Goal: Check status: Check status

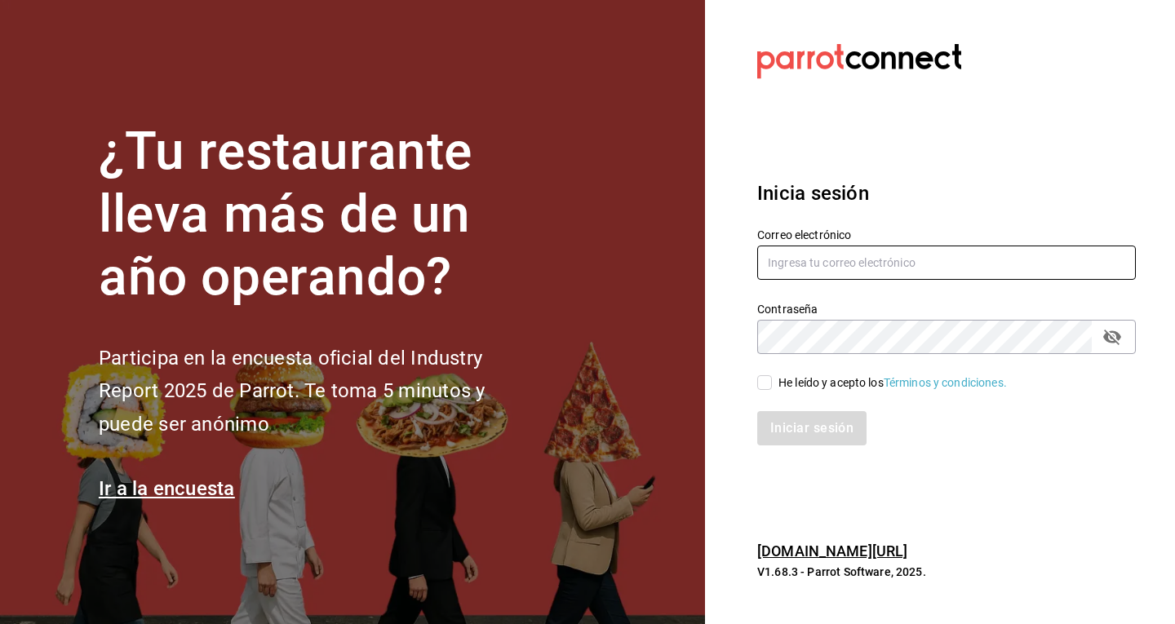
type input "[EMAIL_ADDRESS][DOMAIN_NAME]"
click at [766, 383] on input "He leído y acepto los Términos y condiciones." at bounding box center [765, 382] width 15 height 15
checkbox input "true"
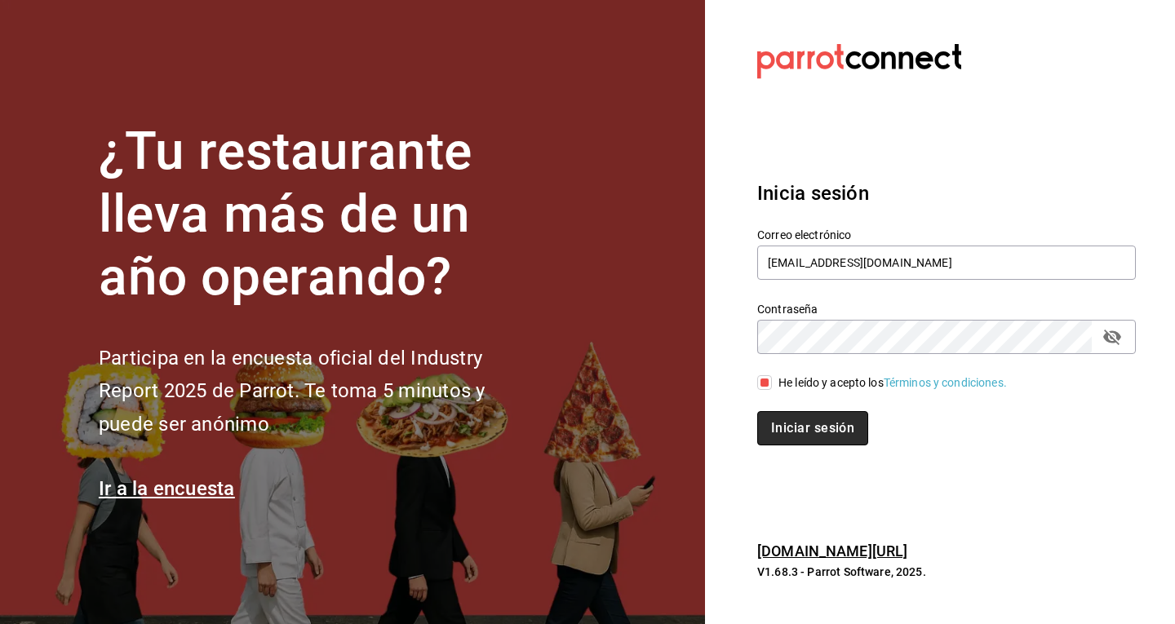
click at [783, 435] on button "Iniciar sesión" at bounding box center [813, 428] width 111 height 34
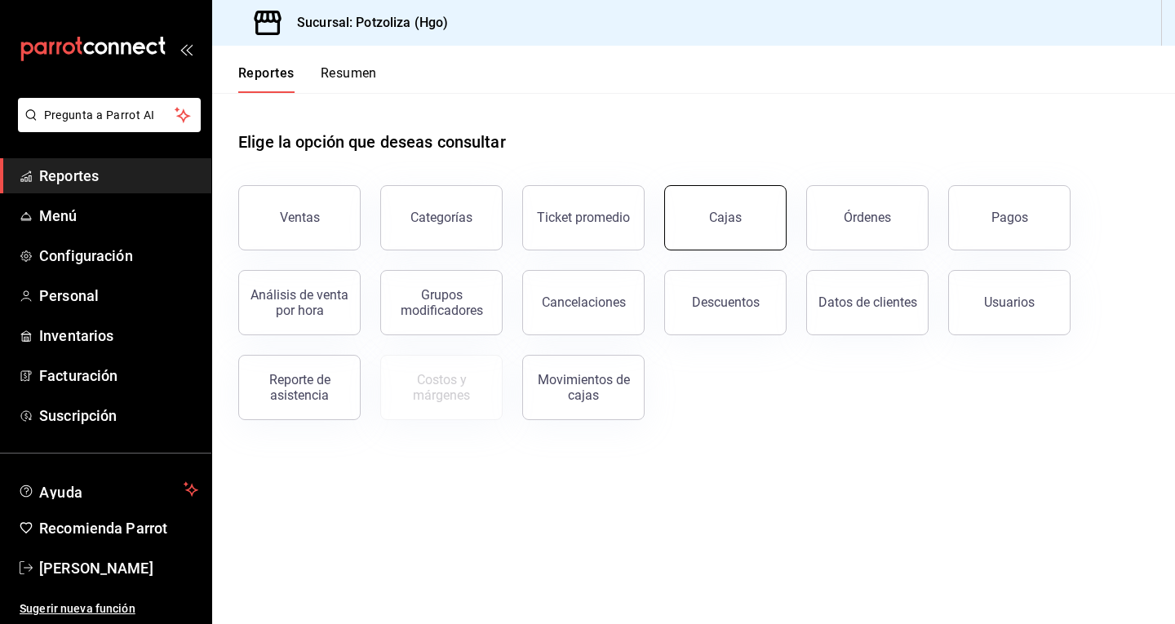
click at [740, 219] on button "Cajas" at bounding box center [725, 217] width 122 height 65
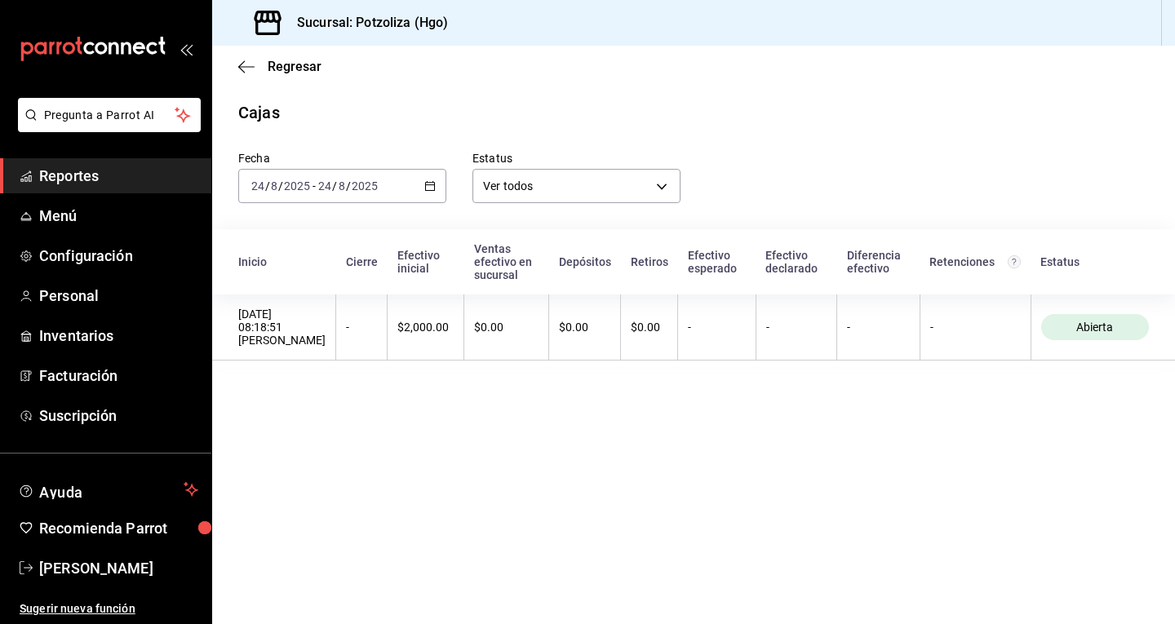
click at [431, 189] on icon "button" at bounding box center [429, 185] width 11 height 11
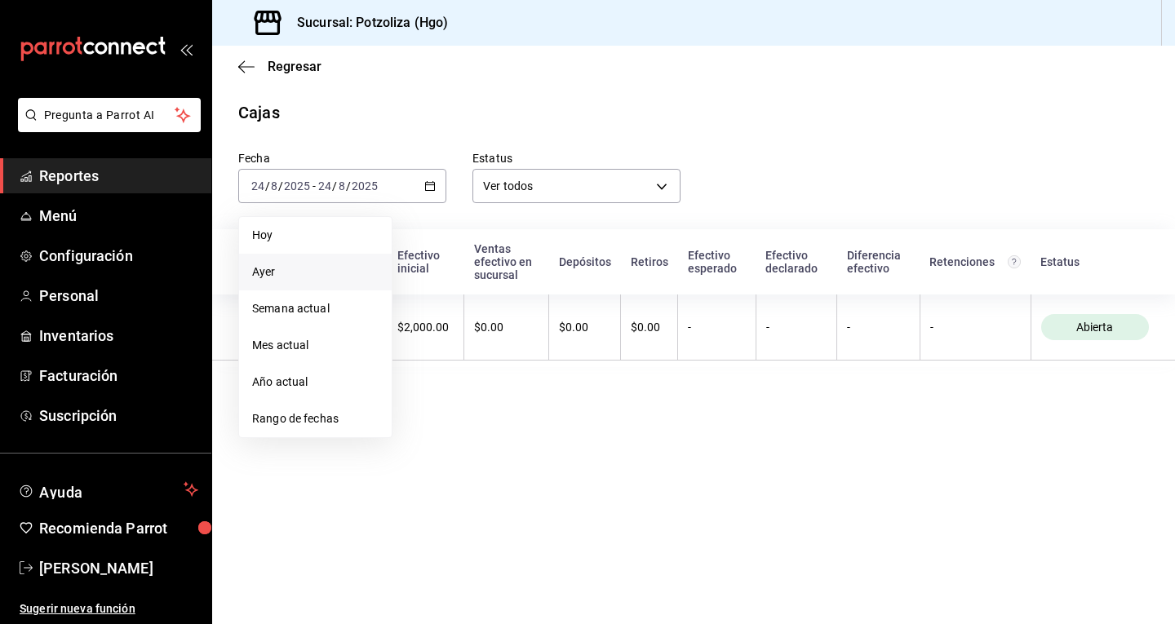
click at [344, 270] on span "Ayer" at bounding box center [315, 272] width 127 height 17
